Goal: Task Accomplishment & Management: Manage account settings

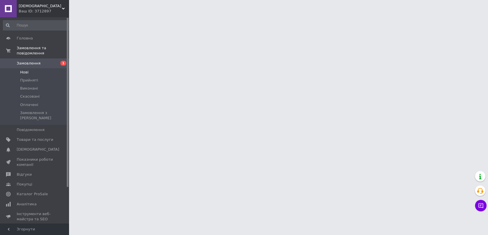
click at [27, 70] on span "Нові" at bounding box center [24, 72] width 8 height 5
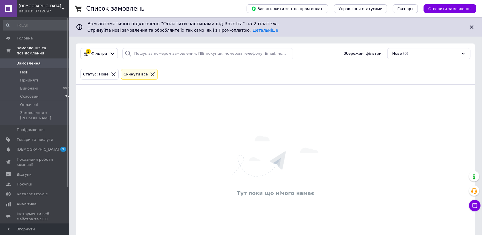
click at [24, 70] on span "Нові" at bounding box center [24, 72] width 8 height 5
click at [26, 78] on span "Прийняті" at bounding box center [29, 80] width 18 height 5
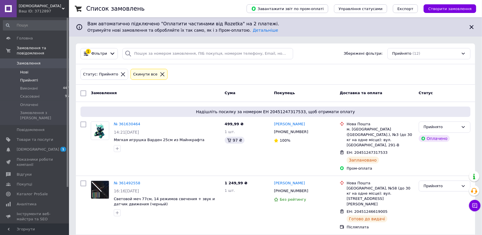
click at [24, 70] on span "Нові" at bounding box center [24, 72] width 8 height 5
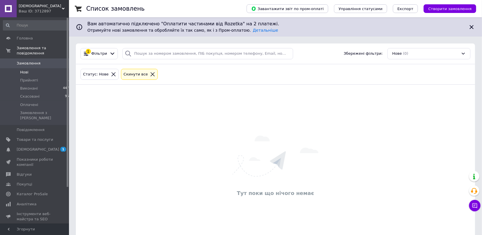
click at [25, 70] on span "Нові" at bounding box center [24, 72] width 8 height 5
